Goal: Information Seeking & Learning: Find specific fact

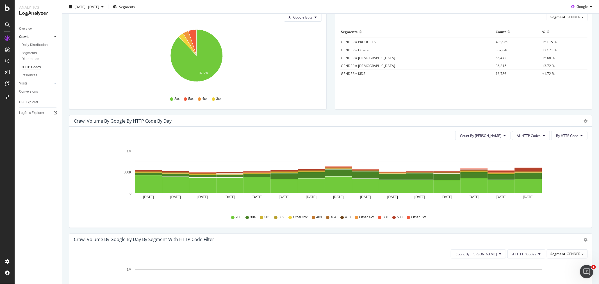
scroll to position [218, 0]
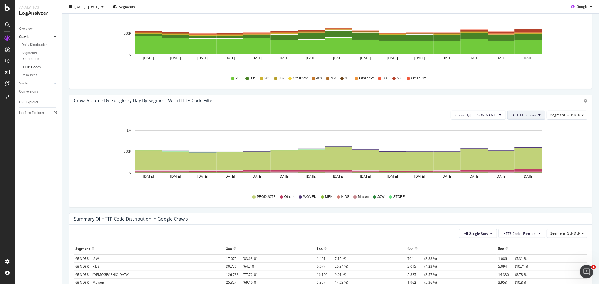
click at [521, 117] on button "All HTTP Codes" at bounding box center [526, 115] width 38 height 9
click at [521, 152] on span "5xx family" at bounding box center [523, 151] width 28 height 5
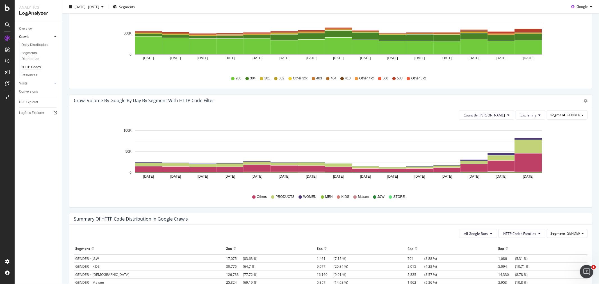
click at [554, 118] on div "Segment GENDER" at bounding box center [567, 115] width 40 height 8
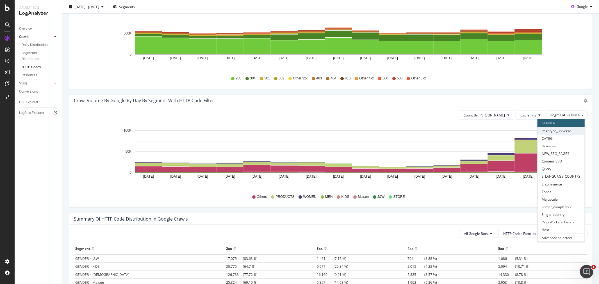
click at [546, 133] on div "Pagetype_universe" at bounding box center [560, 131] width 47 height 8
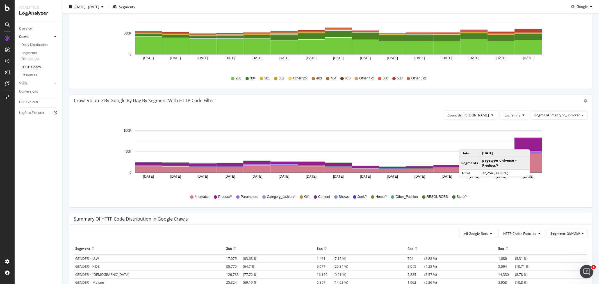
click at [531, 144] on rect "A chart." at bounding box center [528, 144] width 27 height 13
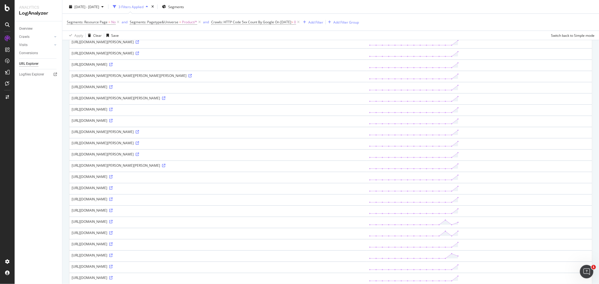
scroll to position [94, 0]
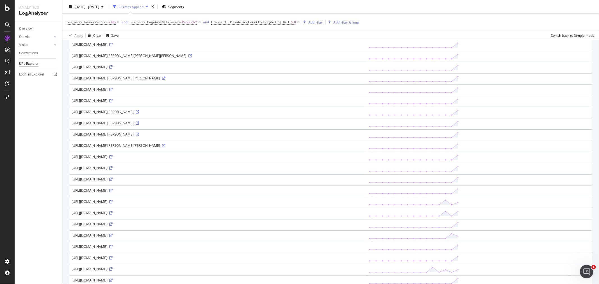
click at [122, 192] on div "[URL][DOMAIN_NAME]" at bounding box center [218, 190] width 293 height 5
click at [122, 191] on div "[URL][DOMAIN_NAME]" at bounding box center [218, 190] width 293 height 5
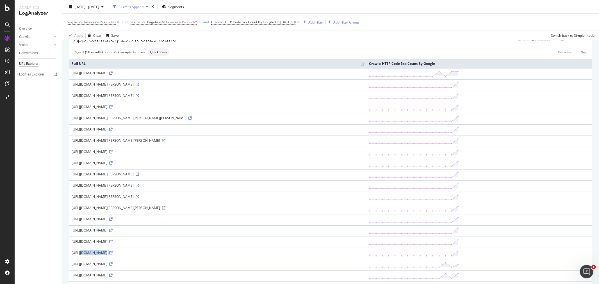
click at [578, 53] on link "Next" at bounding box center [582, 52] width 12 height 8
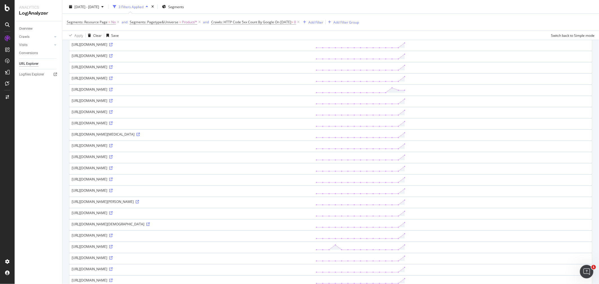
scroll to position [284, 0]
drag, startPoint x: 178, startPoint y: 91, endPoint x: 70, endPoint y: 93, distance: 108.4
click at [70, 93] on td "[URL][DOMAIN_NAME]" at bounding box center [191, 90] width 244 height 11
copy div "[URL][DOMAIN_NAME]"
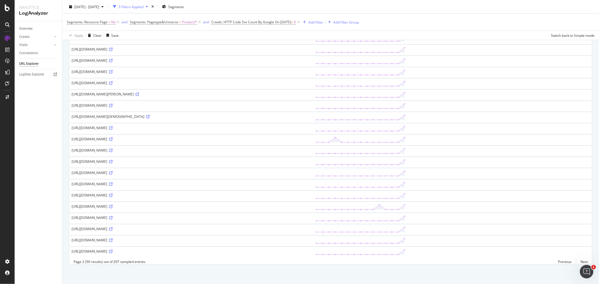
scroll to position [409, 0]
click at [580, 263] on link "Next" at bounding box center [582, 262] width 12 height 8
click at [578, 262] on link "Next" at bounding box center [582, 262] width 12 height 8
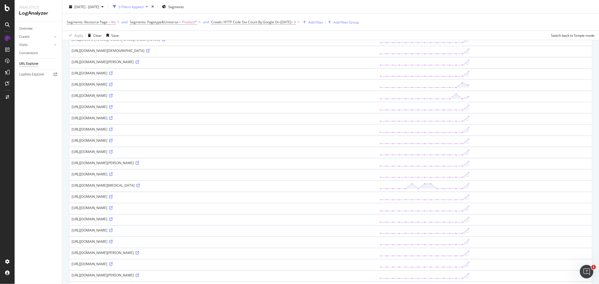
scroll to position [160, 0]
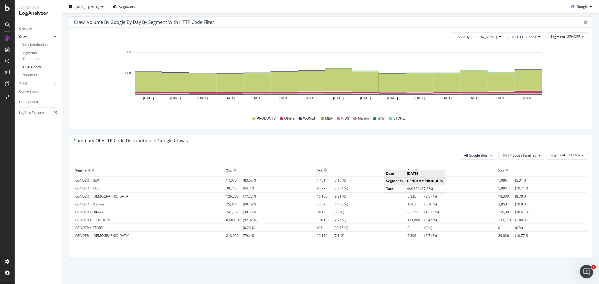
scroll to position [234, 0]
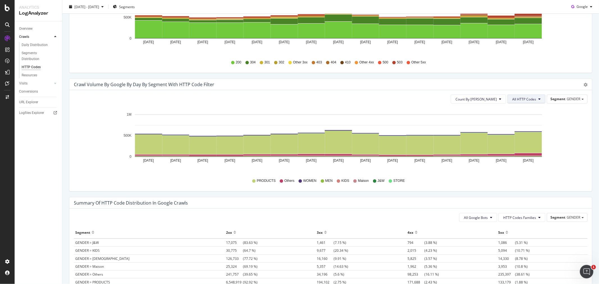
click at [524, 102] on button "All HTTP Codes" at bounding box center [526, 99] width 38 height 9
click at [514, 135] on span "5xx family" at bounding box center [523, 135] width 28 height 5
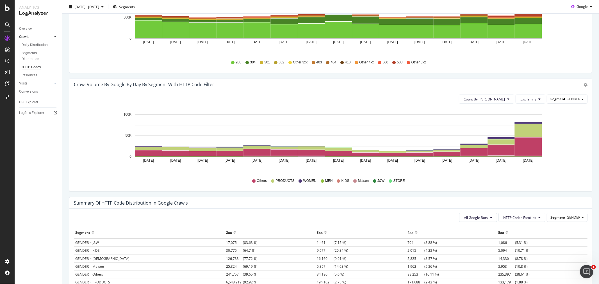
click at [560, 97] on span "Segment" at bounding box center [557, 99] width 15 height 5
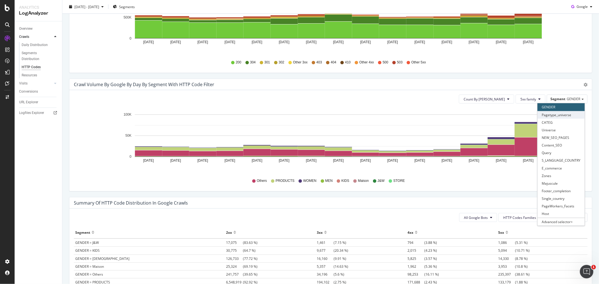
click at [552, 116] on div "Pagetype_universe" at bounding box center [560, 115] width 47 height 8
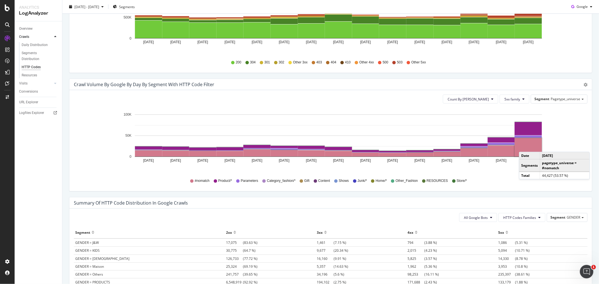
click at [525, 146] on rect "A chart." at bounding box center [528, 147] width 27 height 19
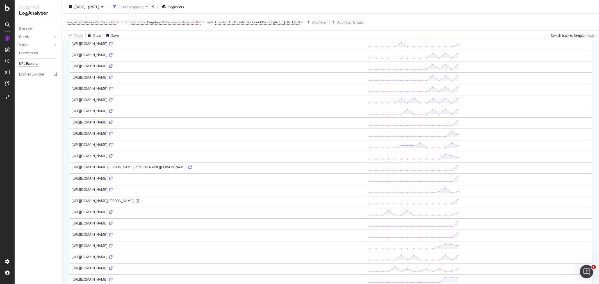
scroll to position [187, 0]
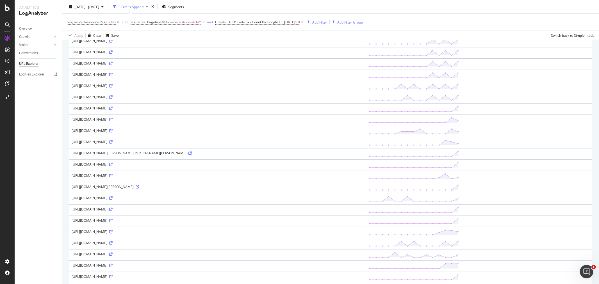
click at [163, 187] on div "[URL][DOMAIN_NAME][PERSON_NAME]" at bounding box center [218, 187] width 293 height 5
copy div "[URL][DOMAIN_NAME][PERSON_NAME]"
click at [477, 8] on div "[DATE] - [DATE] 3 Filters Applied Segments" at bounding box center [330, 7] width 537 height 11
